Goal: Use online tool/utility: Use online tool/utility

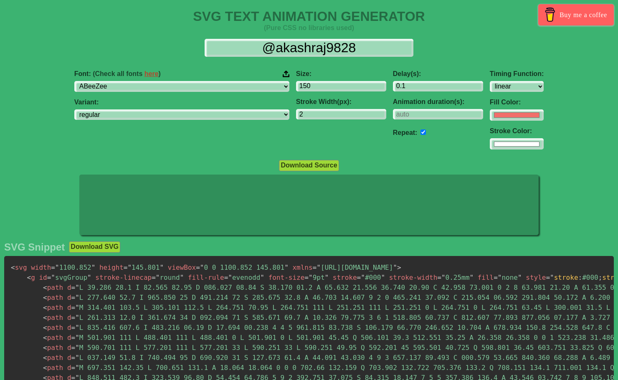
select select "linear"
click at [219, 87] on select "ABeeZee [PERSON_NAME] Display AR One Sans [PERSON_NAME] Libre Aboreto Abril Fat…" at bounding box center [181, 86] width 215 height 11
click at [127, 81] on select "ABeeZee [PERSON_NAME] Display AR One Sans [PERSON_NAME] Libre Aboreto Abril Fat…" at bounding box center [181, 86] width 215 height 11
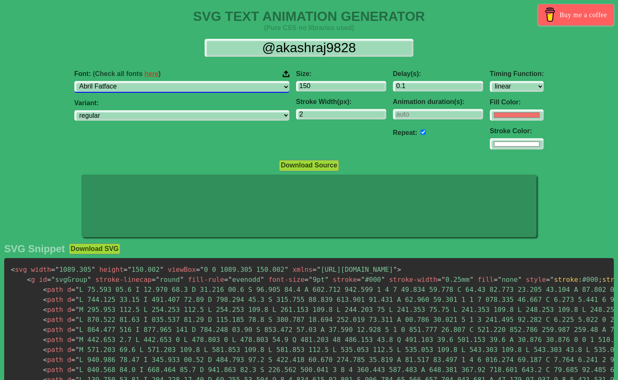
click at [228, 90] on select "ABeeZee [PERSON_NAME] Display AR One Sans [PERSON_NAME] Libre Aboreto Abril Fat…" at bounding box center [181, 86] width 215 height 11
click at [127, 81] on select "ABeeZee [PERSON_NAME] Display AR One Sans [PERSON_NAME] Libre Aboreto Abril Fat…" at bounding box center [181, 86] width 215 height 11
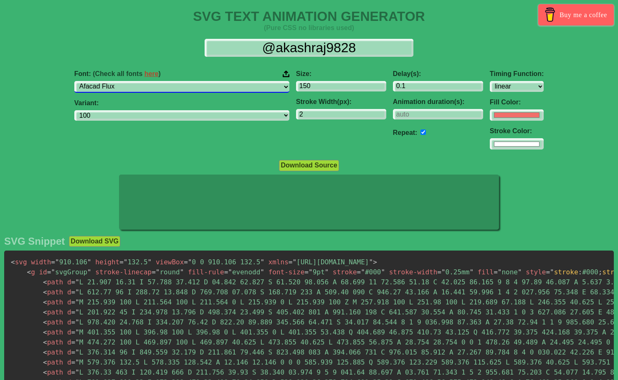
click at [190, 88] on select "ABeeZee [PERSON_NAME] Display AR One Sans [PERSON_NAME] Libre Aboreto Abril Fat…" at bounding box center [181, 86] width 215 height 11
select select "[PERSON_NAME]"
click at [127, 81] on select "ABeeZee [PERSON_NAME] Display AR One Sans [PERSON_NAME] Libre Aboreto Abril Fat…" at bounding box center [181, 86] width 215 height 11
select select "regular"
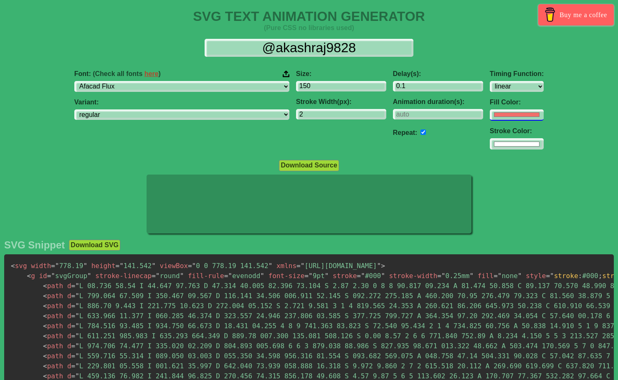
click at [490, 113] on input "#f16f6b" at bounding box center [517, 114] width 54 height 11
click at [296, 142] on div "Size: 150 Stroke Width(px): 2" at bounding box center [341, 109] width 97 height 93
click at [490, 116] on input "#bc7b9a" at bounding box center [517, 114] width 54 height 11
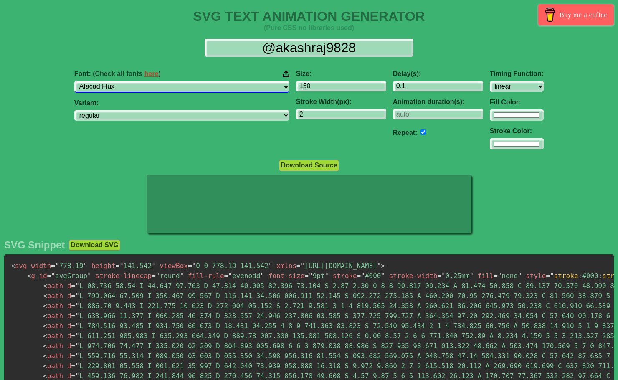
type input "#fcfcfc"
click at [188, 88] on select "ABeeZee [PERSON_NAME] Display AR One Sans [PERSON_NAME] Libre Aboreto Abril Fat…" at bounding box center [181, 86] width 215 height 11
click at [127, 81] on select "ABeeZee [PERSON_NAME] Display AR One Sans [PERSON_NAME] Libre Aboreto Abril Fat…" at bounding box center [181, 86] width 215 height 11
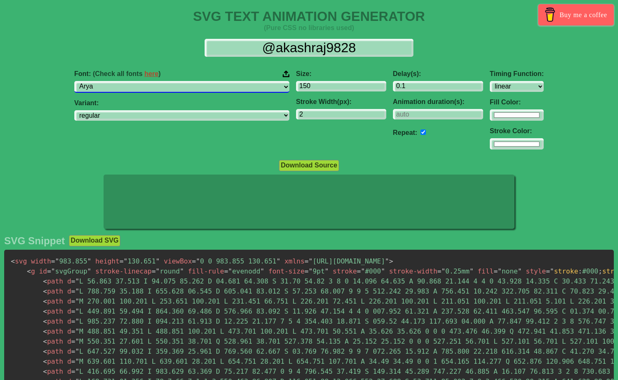
click at [180, 83] on select "ABeeZee [PERSON_NAME] Display AR One Sans [PERSON_NAME] Libre Aboreto Abril Fat…" at bounding box center [181, 86] width 215 height 11
click at [127, 81] on select "ABeeZee [PERSON_NAME] Display AR One Sans [PERSON_NAME] Libre Aboreto Abril Fat…" at bounding box center [181, 86] width 215 height 11
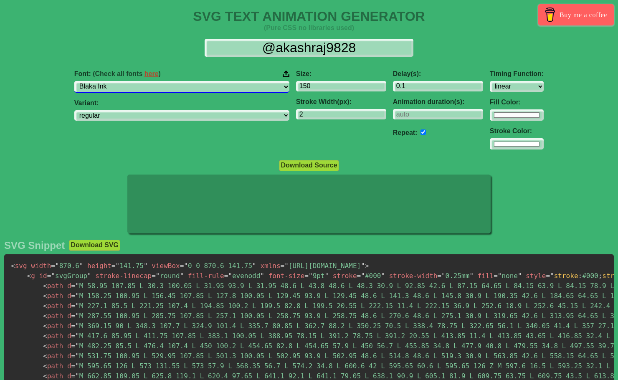
click at [192, 84] on select "ABeeZee [PERSON_NAME] Display AR One Sans [PERSON_NAME] Libre Aboreto Abril Fat…" at bounding box center [181, 86] width 215 height 11
click at [127, 81] on select "ABeeZee [PERSON_NAME] Display AR One Sans [PERSON_NAME] Libre Aboreto Abril Fat…" at bounding box center [181, 86] width 215 height 11
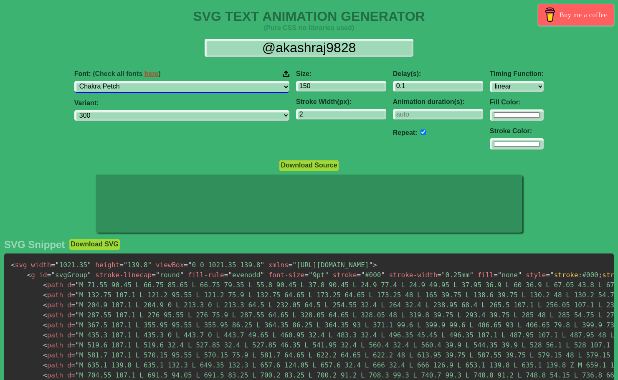
click at [203, 88] on select "ABeeZee [PERSON_NAME] Display AR One Sans [PERSON_NAME] Libre Aboreto Abril Fat…" at bounding box center [181, 86] width 215 height 11
select select "Cormorant Upright"
click at [127, 81] on select "ABeeZee [PERSON_NAME] Display AR One Sans [PERSON_NAME] Libre Aboreto Abril Fat…" at bounding box center [181, 86] width 215 height 11
select select "300"
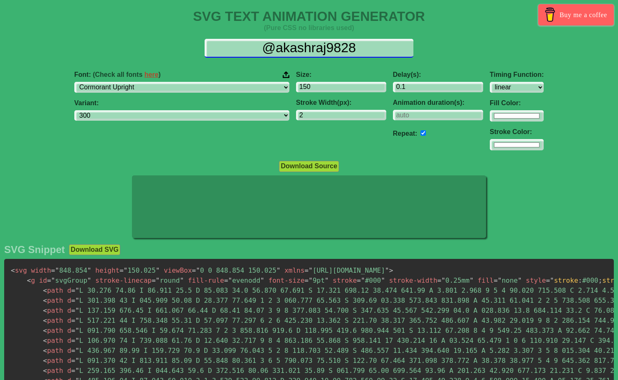
drag, startPoint x: 360, startPoint y: 46, endPoint x: 263, endPoint y: 43, distance: 96.9
click at [263, 43] on input "@akashraj9828" at bounding box center [309, 48] width 209 height 19
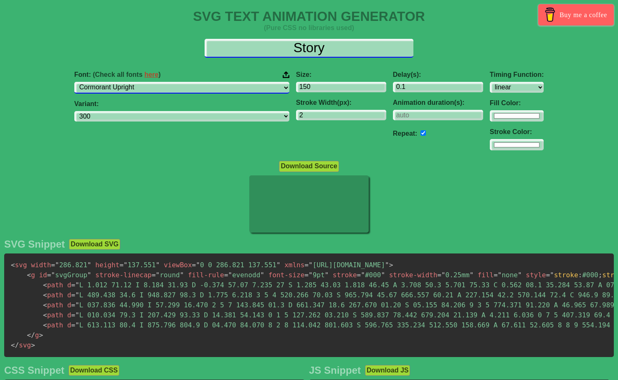
type input "Story"
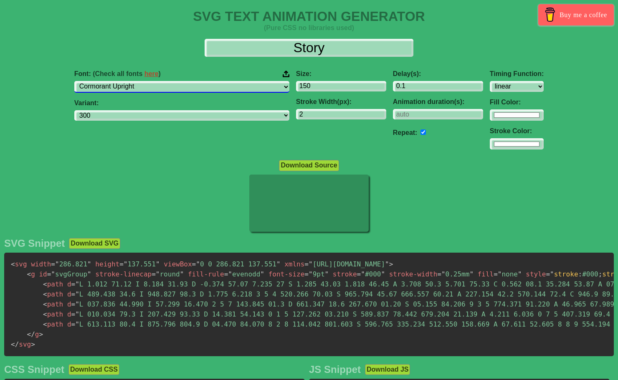
click at [193, 84] on select "ABeeZee [PERSON_NAME] Display AR One Sans [PERSON_NAME] Libre Aboreto Abril Fat…" at bounding box center [181, 86] width 215 height 11
click at [127, 81] on select "ABeeZee [PERSON_NAME] Display AR One Sans [PERSON_NAME] Libre Aboreto Abril Fat…" at bounding box center [181, 86] width 215 height 11
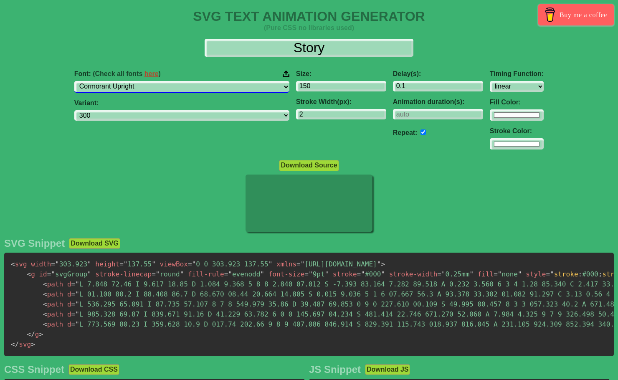
click at [201, 86] on select "ABeeZee [PERSON_NAME] Display AR One Sans [PERSON_NAME] Libre Aboreto Abril Fat…" at bounding box center [181, 86] width 215 height 11
click at [127, 81] on select "ABeeZee [PERSON_NAME] Display AR One Sans [PERSON_NAME] Libre Aboreto Abril Fat…" at bounding box center [181, 86] width 215 height 11
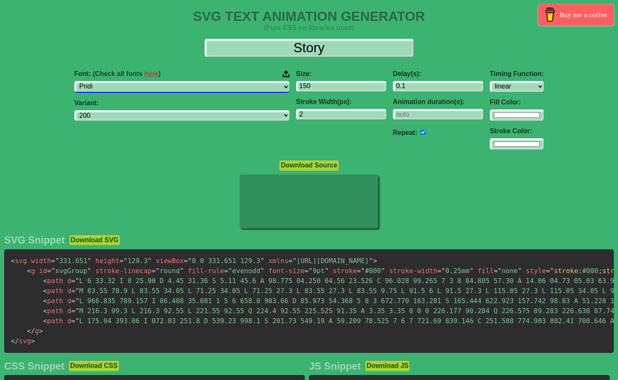
click at [198, 86] on select "ABeeZee [PERSON_NAME] Display AR One Sans [PERSON_NAME] Libre Aboreto Abril Fat…" at bounding box center [181, 86] width 215 height 11
select select "Shojumaru"
click at [127, 81] on select "ABeeZee [PERSON_NAME] Display AR One Sans [PERSON_NAME] Libre Aboreto Abril Fat…" at bounding box center [181, 86] width 215 height 11
select select "regular"
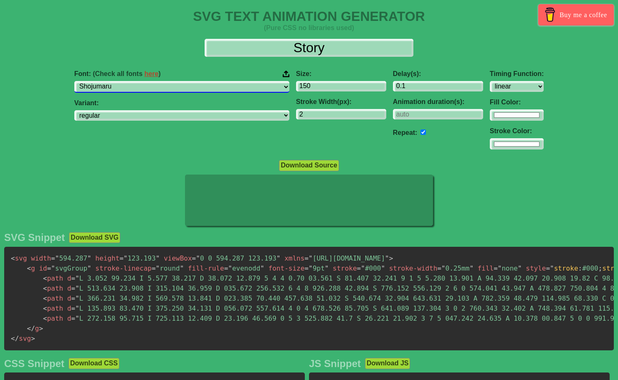
click at [206, 90] on select "ABeeZee [PERSON_NAME] Display AR One Sans [PERSON_NAME] Libre Aboreto Abril Fat…" at bounding box center [181, 86] width 215 height 11
click at [127, 81] on select "ABeeZee [PERSON_NAME] Display AR One Sans [PERSON_NAME] Libre Aboreto Abril Fat…" at bounding box center [181, 86] width 215 height 11
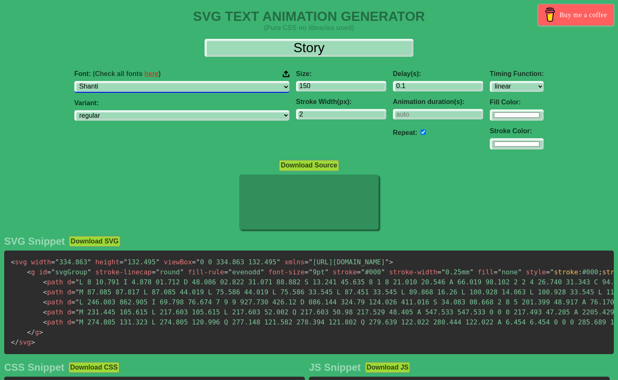
click at [199, 88] on select "ABeeZee [PERSON_NAME] Display AR One Sans [PERSON_NAME] Libre Aboreto Abril Fat…" at bounding box center [181, 86] width 215 height 11
click at [127, 81] on select "ABeeZee [PERSON_NAME] Display AR One Sans [PERSON_NAME] Libre Aboreto Abril Fat…" at bounding box center [181, 86] width 215 height 11
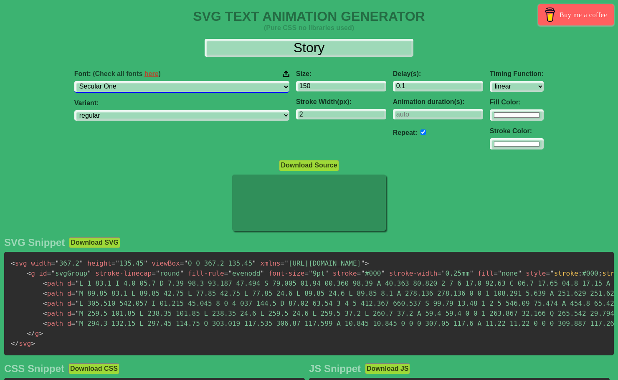
click at [196, 84] on select "ABeeZee [PERSON_NAME] Display AR One Sans [PERSON_NAME] Libre Aboreto Abril Fat…" at bounding box center [181, 86] width 215 height 11
click at [127, 81] on select "ABeeZee [PERSON_NAME] Display AR One Sans [PERSON_NAME] Libre Aboreto Abril Fat…" at bounding box center [181, 86] width 215 height 11
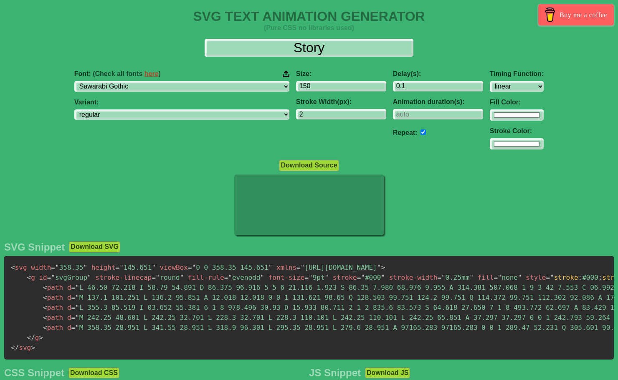
click at [314, 166] on button "Download Source" at bounding box center [309, 165] width 60 height 11
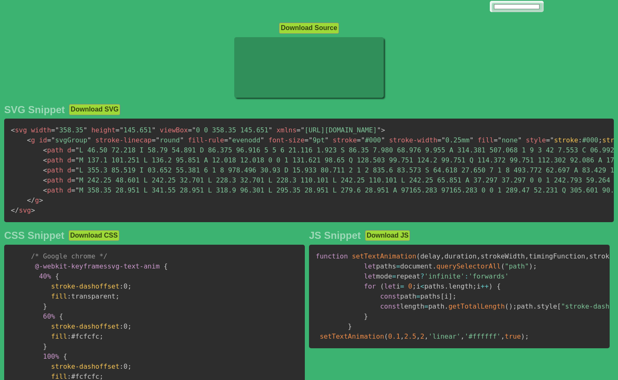
scroll to position [16, 0]
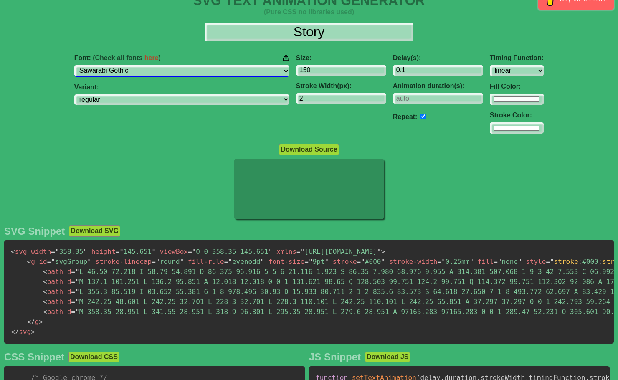
click at [221, 73] on select "ABeeZee [PERSON_NAME] Display AR One Sans [PERSON_NAME] Libre Aboreto Abril Fat…" at bounding box center [181, 70] width 215 height 11
click at [127, 65] on select "ABeeZee [PERSON_NAME] Display AR One Sans [PERSON_NAME] Libre Aboreto Abril Fat…" at bounding box center [181, 70] width 215 height 11
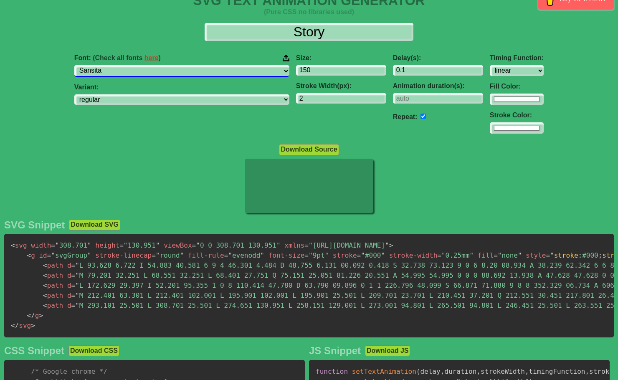
click at [210, 70] on select "ABeeZee [PERSON_NAME] Display AR One Sans [PERSON_NAME] Libre Aboreto Abril Fat…" at bounding box center [181, 70] width 215 height 11
click at [127, 65] on select "ABeeZee [PERSON_NAME] Display AR One Sans [PERSON_NAME] Libre Aboreto Abril Fat…" at bounding box center [181, 70] width 215 height 11
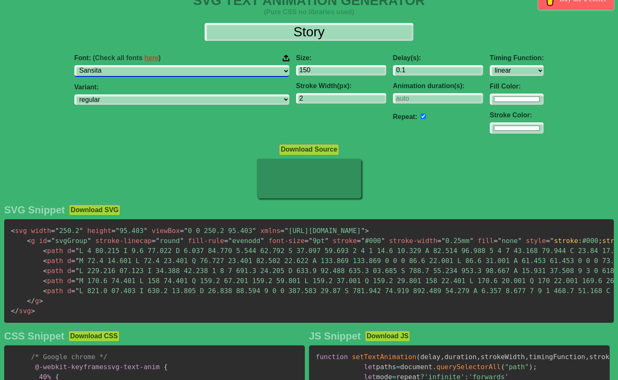
click at [192, 73] on select "ABeeZee [PERSON_NAME] Display AR One Sans [PERSON_NAME] Libre Aboreto Abril Fat…" at bounding box center [181, 70] width 215 height 11
click at [127, 65] on select "ABeeZee [PERSON_NAME] Display AR One Sans [PERSON_NAME] Libre Aboreto Abril Fat…" at bounding box center [181, 70] width 215 height 11
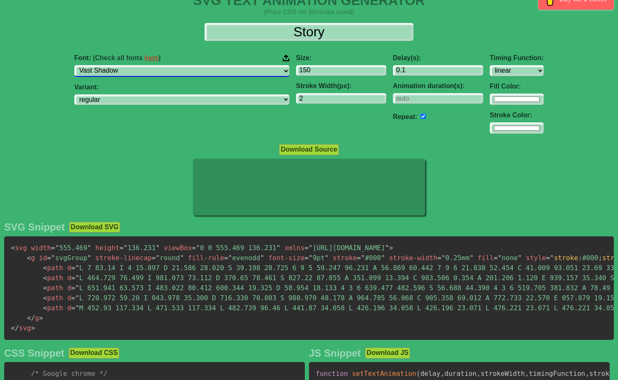
click at [201, 67] on select "ABeeZee [PERSON_NAME] Display AR One Sans [PERSON_NAME] Libre Aboreto Abril Fat…" at bounding box center [181, 70] width 215 height 11
select select "[PERSON_NAME] Xing"
click at [127, 65] on select "ABeeZee [PERSON_NAME] Display AR One Sans [PERSON_NAME] Libre Aboreto Abril Fat…" at bounding box center [181, 70] width 215 height 11
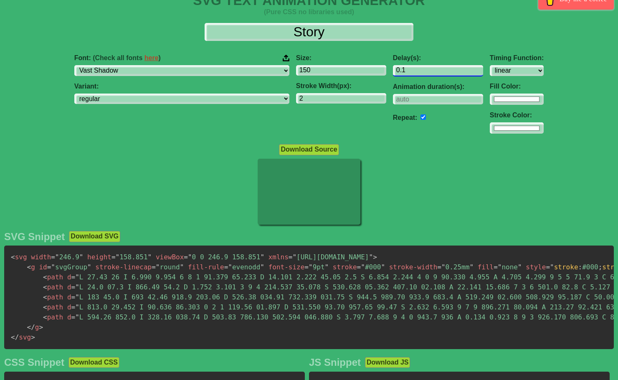
click at [393, 68] on input "0.1" at bounding box center [438, 70] width 90 height 11
click at [424, 68] on input "1.1" at bounding box center [438, 70] width 90 height 11
click at [424, 68] on input "2.1" at bounding box center [438, 70] width 90 height 11
click at [424, 68] on input "3.1" at bounding box center [438, 70] width 90 height 11
click at [424, 71] on input "2.1" at bounding box center [438, 70] width 90 height 11
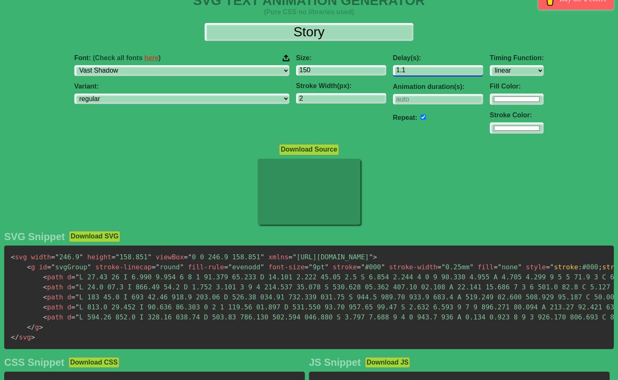
click at [424, 71] on input "1.1" at bounding box center [438, 70] width 90 height 11
click at [423, 73] on input "0.1" at bounding box center [438, 70] width 90 height 11
drag, startPoint x: 353, startPoint y: 70, endPoint x: 362, endPoint y: 71, distance: 8.9
click at [393, 71] on input "0.1" at bounding box center [438, 70] width 90 height 11
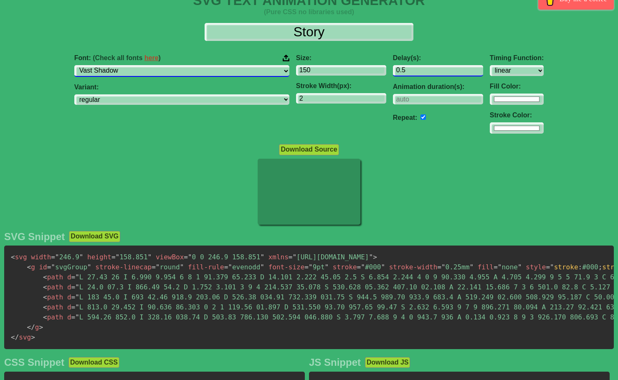
type input "0.5"
click at [187, 68] on select "ABeeZee [PERSON_NAME] Display AR One Sans [PERSON_NAME] Libre Aboreto Abril Fat…" at bounding box center [181, 70] width 215 height 11
click at [127, 65] on select "ABeeZee [PERSON_NAME] Display AR One Sans [PERSON_NAME] Libre Aboreto Abril Fat…" at bounding box center [181, 70] width 215 height 11
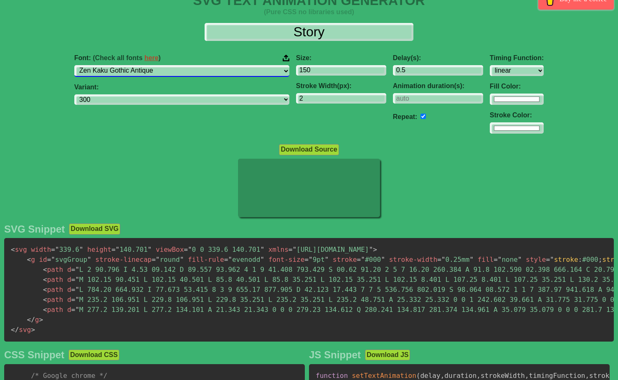
click at [202, 73] on select "ABeeZee [PERSON_NAME] Display AR One Sans [PERSON_NAME] Libre Aboreto Abril Fat…" at bounding box center [181, 70] width 215 height 11
select select "Wire One"
click at [127, 65] on select "ABeeZee [PERSON_NAME] Display AR One Sans [PERSON_NAME] Libre Aboreto Abril Fat…" at bounding box center [181, 70] width 215 height 11
select select "regular"
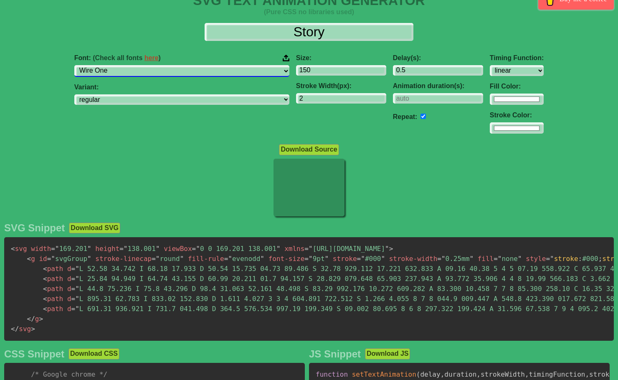
click at [189, 72] on select "ABeeZee [PERSON_NAME] Display AR One Sans [PERSON_NAME] Libre Aboreto Abril Fat…" at bounding box center [181, 70] width 215 height 11
click at [127, 65] on select "ABeeZee [PERSON_NAME] Display AR One Sans [PERSON_NAME] Libre Aboreto Abril Fat…" at bounding box center [181, 70] width 215 height 11
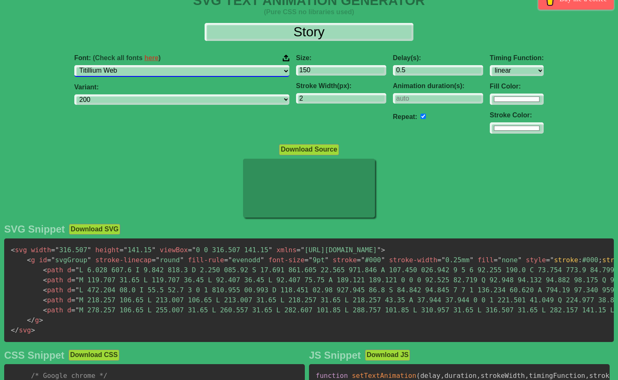
click at [205, 71] on select "ABeeZee [PERSON_NAME] Display AR One Sans [PERSON_NAME] Libre Aboreto Abril Fat…" at bounding box center [181, 70] width 215 height 11
select select "Tiro Devanagari Sanskrit"
click at [127, 65] on select "ABeeZee [PERSON_NAME] Display AR One Sans [PERSON_NAME] Libre Aboreto Abril Fat…" at bounding box center [181, 70] width 215 height 11
select select "regular"
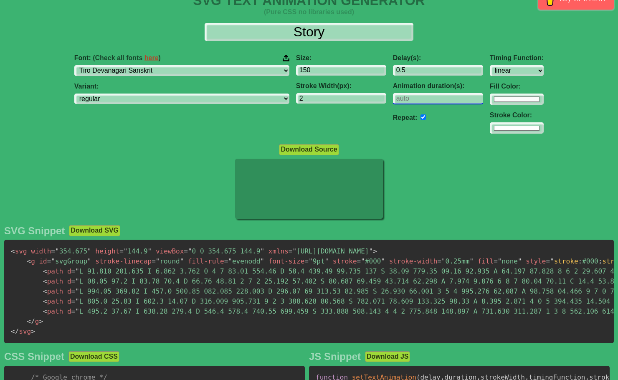
click at [393, 97] on input "number" at bounding box center [438, 98] width 90 height 11
click at [426, 97] on input "1" at bounding box center [438, 98] width 90 height 11
click at [426, 97] on input "2" at bounding box center [438, 98] width 90 height 11
click at [426, 97] on input "3" at bounding box center [438, 98] width 90 height 11
click at [426, 97] on input "4" at bounding box center [438, 98] width 90 height 11
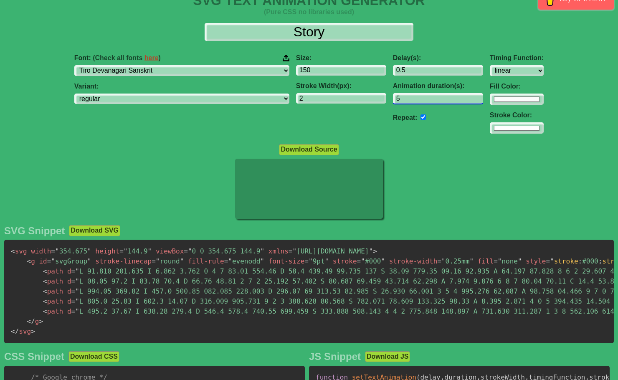
click at [426, 97] on input "5" at bounding box center [438, 98] width 90 height 11
click at [426, 97] on input "6" at bounding box center [438, 98] width 90 height 11
type input "5"
click at [423, 100] on input "5" at bounding box center [438, 98] width 90 height 11
click at [427, 72] on input "-0.5" at bounding box center [438, 70] width 90 height 11
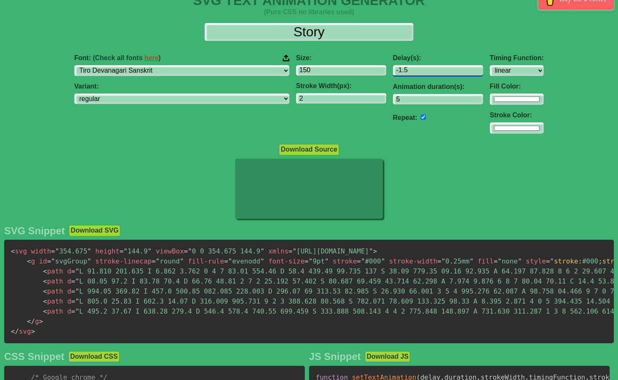
click at [427, 72] on input "-1.5" at bounding box center [438, 70] width 90 height 11
click at [425, 68] on input "-0.5" at bounding box center [438, 70] width 90 height 11
click at [425, 68] on input "0.5" at bounding box center [438, 70] width 90 height 11
drag, startPoint x: 353, startPoint y: 70, endPoint x: 363, endPoint y: 73, distance: 11.1
click at [393, 73] on input "0.5" at bounding box center [438, 70] width 90 height 11
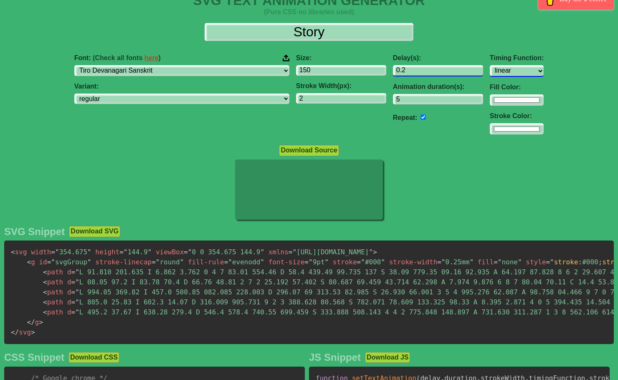
type input "0.2"
click at [490, 72] on select "ease ease-in ease-out ease-in-out linear step-start step-end" at bounding box center [517, 70] width 54 height 11
click at [490, 65] on select "ease ease-in ease-out ease-in-out linear step-start step-end" at bounding box center [517, 70] width 54 height 11
click at [490, 67] on select "ease ease-in ease-out ease-in-out linear step-start step-end" at bounding box center [517, 70] width 54 height 11
click at [490, 65] on select "ease ease-in ease-out ease-in-out linear step-start step-end" at bounding box center [517, 70] width 54 height 11
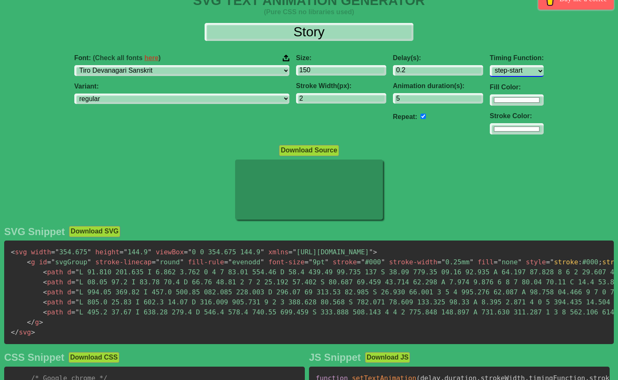
click at [490, 71] on select "ease ease-in ease-out ease-in-out linear step-start step-end" at bounding box center [517, 70] width 54 height 11
select select "ease-in-out"
click at [490, 65] on select "ease ease-in ease-out ease-in-out linear step-start step-end" at bounding box center [517, 70] width 54 height 11
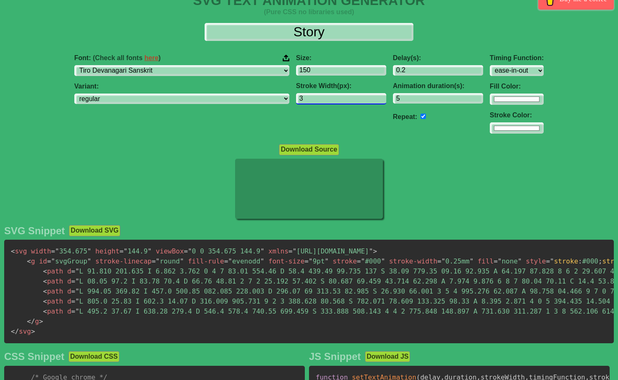
click at [330, 97] on input "3" at bounding box center [341, 98] width 90 height 11
click at [331, 101] on input "2" at bounding box center [341, 98] width 90 height 11
type input "1"
click at [331, 101] on input "1" at bounding box center [341, 98] width 90 height 11
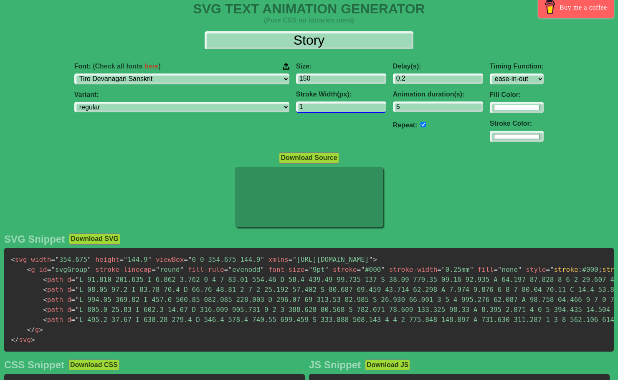
scroll to position [0, 0]
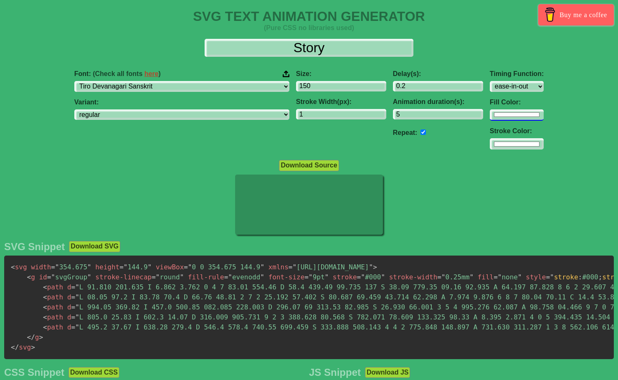
click at [490, 115] on input "#fcfcfc" at bounding box center [517, 114] width 54 height 11
type input "#000000"
type input "2"
type input "#000000"
type input "2"
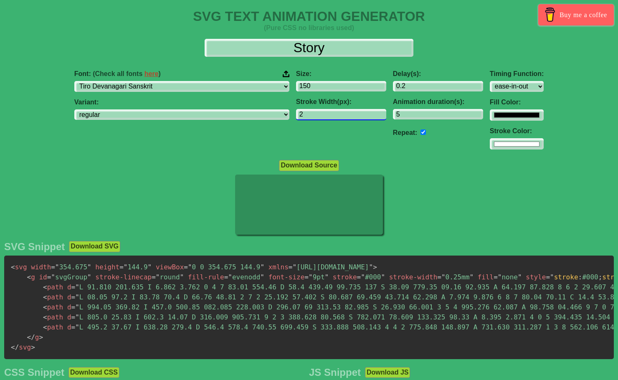
click at [331, 111] on input "2" at bounding box center [341, 114] width 90 height 11
click at [490, 116] on input "#000000" at bounding box center [517, 114] width 54 height 11
click at [433, 166] on div "Download Source" at bounding box center [309, 164] width 618 height 11
click at [490, 117] on input "#000000" at bounding box center [517, 114] width 54 height 11
type input "#333333"
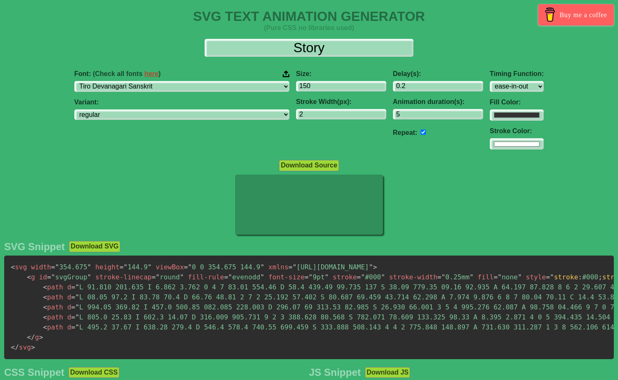
click at [417, 175] on div at bounding box center [309, 205] width 618 height 62
type input "3"
click at [330, 112] on input "3" at bounding box center [341, 114] width 90 height 11
click at [222, 86] on select "ABeeZee [PERSON_NAME] Display AR One Sans [PERSON_NAME] Libre Aboreto Abril Fat…" at bounding box center [181, 86] width 215 height 11
click at [127, 81] on select "ABeeZee [PERSON_NAME] Display AR One Sans [PERSON_NAME] Libre Aboreto Abril Fat…" at bounding box center [181, 86] width 215 height 11
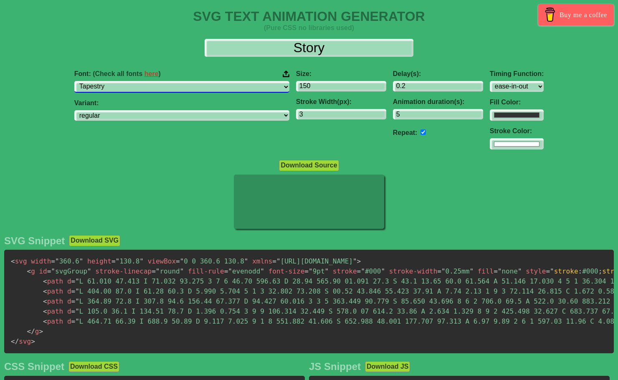
click at [206, 87] on select "ABeeZee [PERSON_NAME] Display AR One Sans [PERSON_NAME] Libre Aboreto Abril Fat…" at bounding box center [181, 86] width 215 height 11
click at [127, 81] on select "ABeeZee [PERSON_NAME] Display AR One Sans [PERSON_NAME] Libre Aboreto Abril Fat…" at bounding box center [181, 86] width 215 height 11
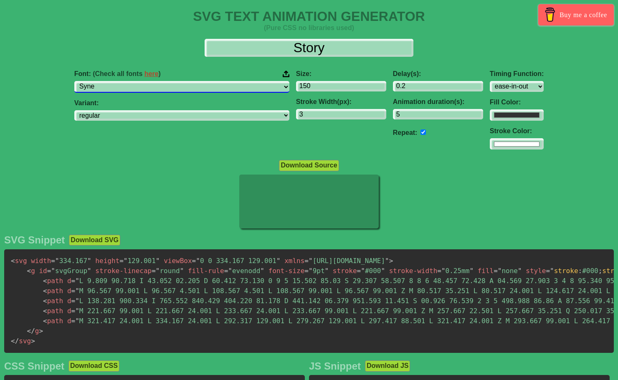
click at [205, 90] on select "ABeeZee [PERSON_NAME] Display AR One Sans [PERSON_NAME] Libre Aboreto Abril Fat…" at bounding box center [181, 86] width 215 height 11
click at [127, 81] on select "ABeeZee [PERSON_NAME] Display AR One Sans [PERSON_NAME] Libre Aboreto Abril Fat…" at bounding box center [181, 86] width 215 height 11
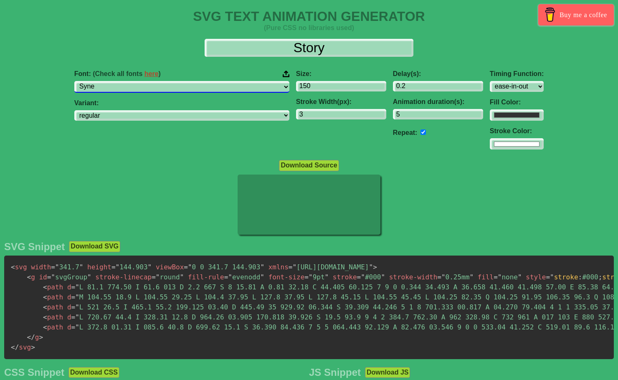
click at [187, 89] on select "ABeeZee [PERSON_NAME] Display AR One Sans [PERSON_NAME] Libre Aboreto Abril Fat…" at bounding box center [181, 86] width 215 height 11
click at [127, 81] on select "ABeeZee [PERSON_NAME] Display AR One Sans [PERSON_NAME] Libre Aboreto Abril Fat…" at bounding box center [181, 86] width 215 height 11
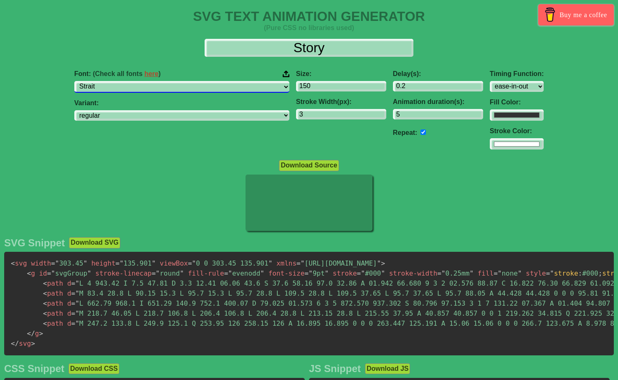
click at [185, 88] on select "ABeeZee [PERSON_NAME] Display AR One Sans [PERSON_NAME] Libre Aboreto Abril Fat…" at bounding box center [181, 86] width 215 height 11
click at [127, 81] on select "ABeeZee [PERSON_NAME] Display AR One Sans [PERSON_NAME] Libre Aboreto Abril Fat…" at bounding box center [181, 86] width 215 height 11
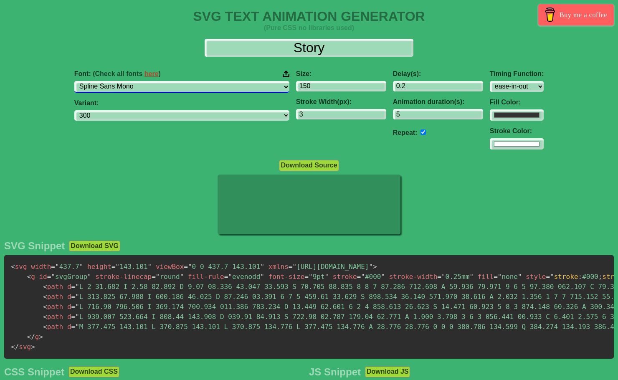
click at [190, 88] on select "ABeeZee [PERSON_NAME] Display AR One Sans [PERSON_NAME] Libre Aboreto Abril Fat…" at bounding box center [181, 86] width 215 height 11
select select "Sora"
click at [127, 81] on select "ABeeZee [PERSON_NAME] Display AR One Sans [PERSON_NAME] Libre Aboreto Abril Fat…" at bounding box center [181, 86] width 215 height 11
select select "100"
